Goal: Navigation & Orientation: Find specific page/section

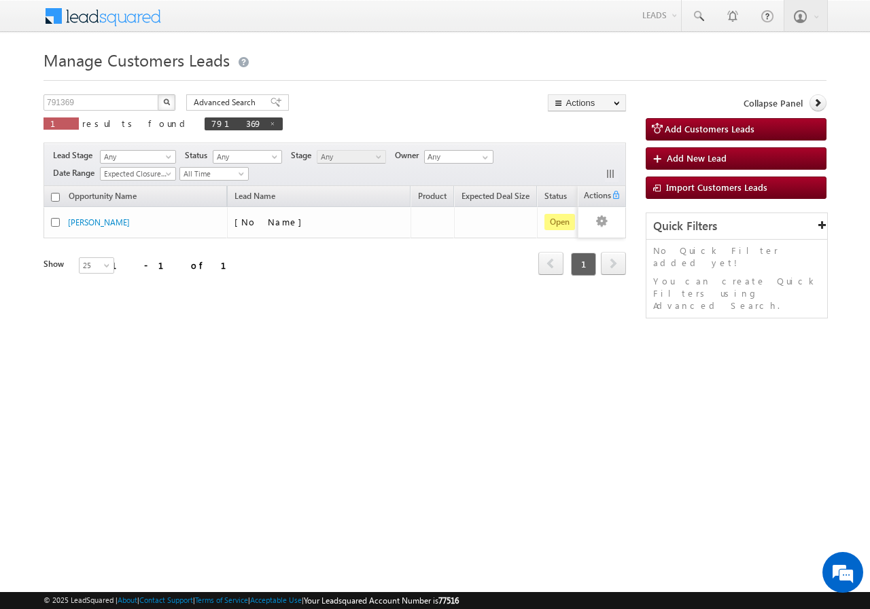
click at [287, 419] on html "Menu [PERSON_NAME] sitar a15@k serve .co.i" at bounding box center [435, 209] width 870 height 419
